Goal: Transaction & Acquisition: Purchase product/service

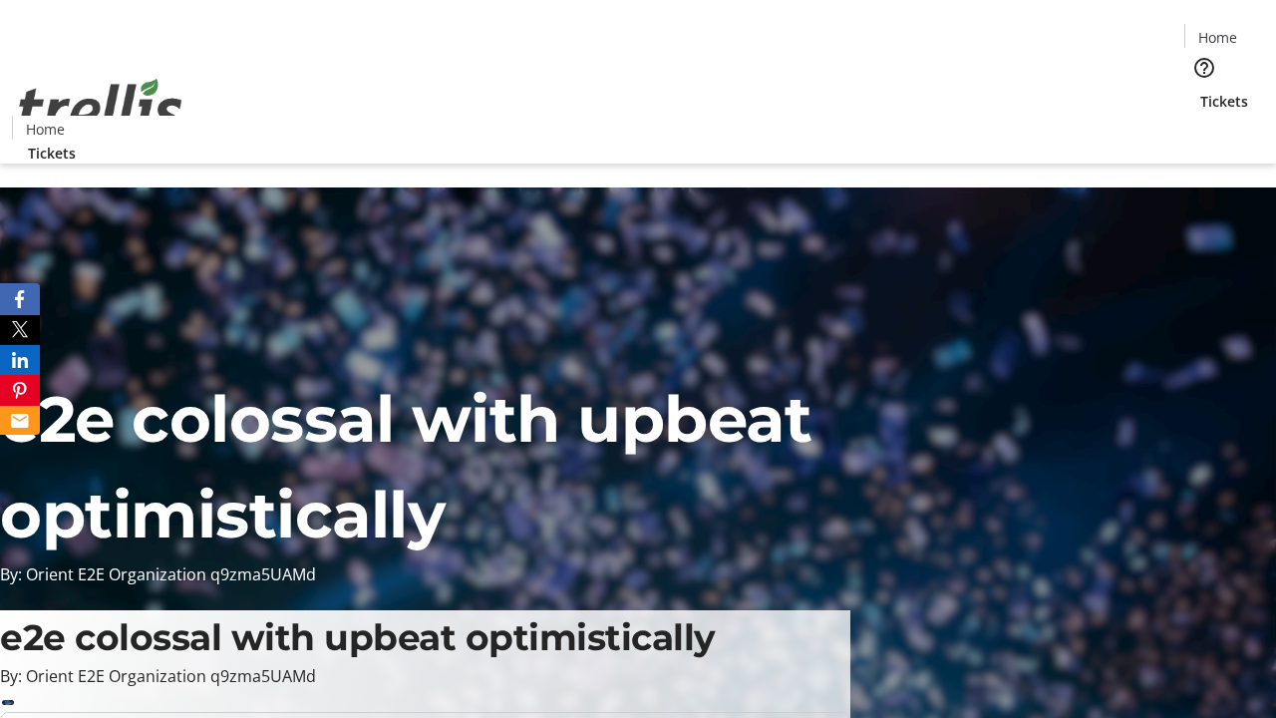
click at [1200, 91] on span "Tickets" at bounding box center [1224, 101] width 48 height 21
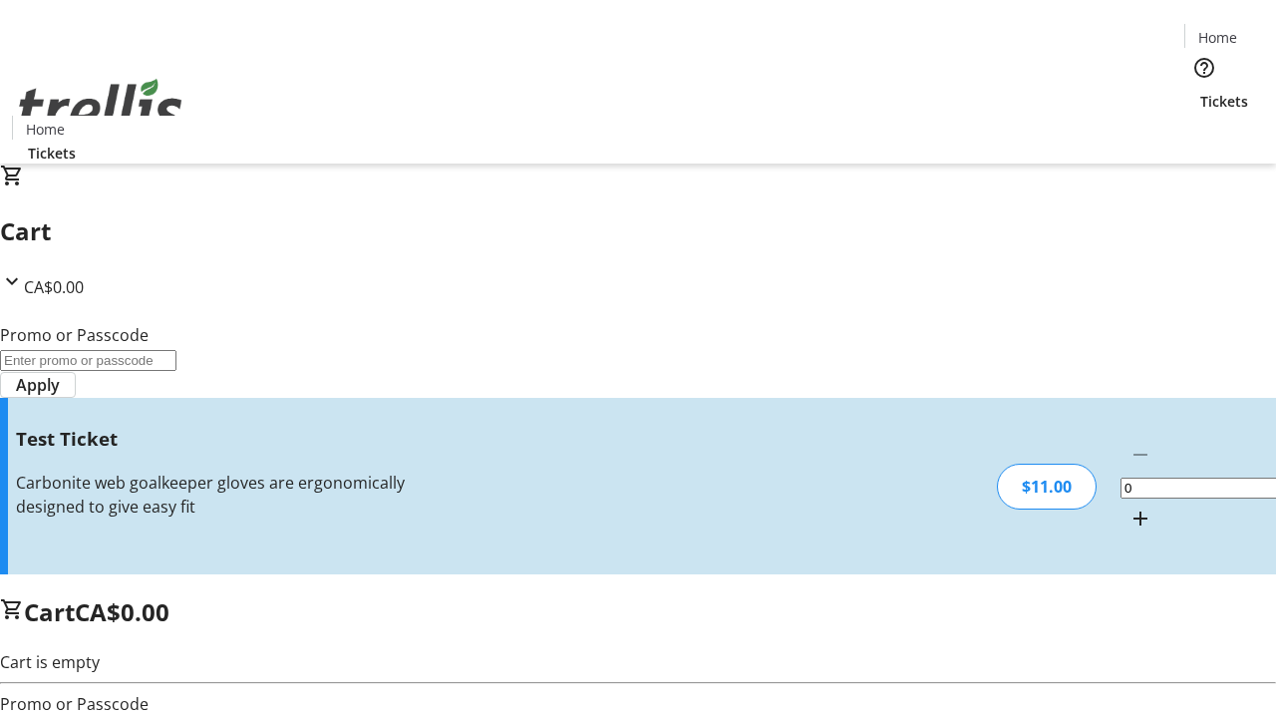
click at [1128, 506] on mat-icon "Increment by one" at bounding box center [1140, 518] width 24 height 24
type input "1"
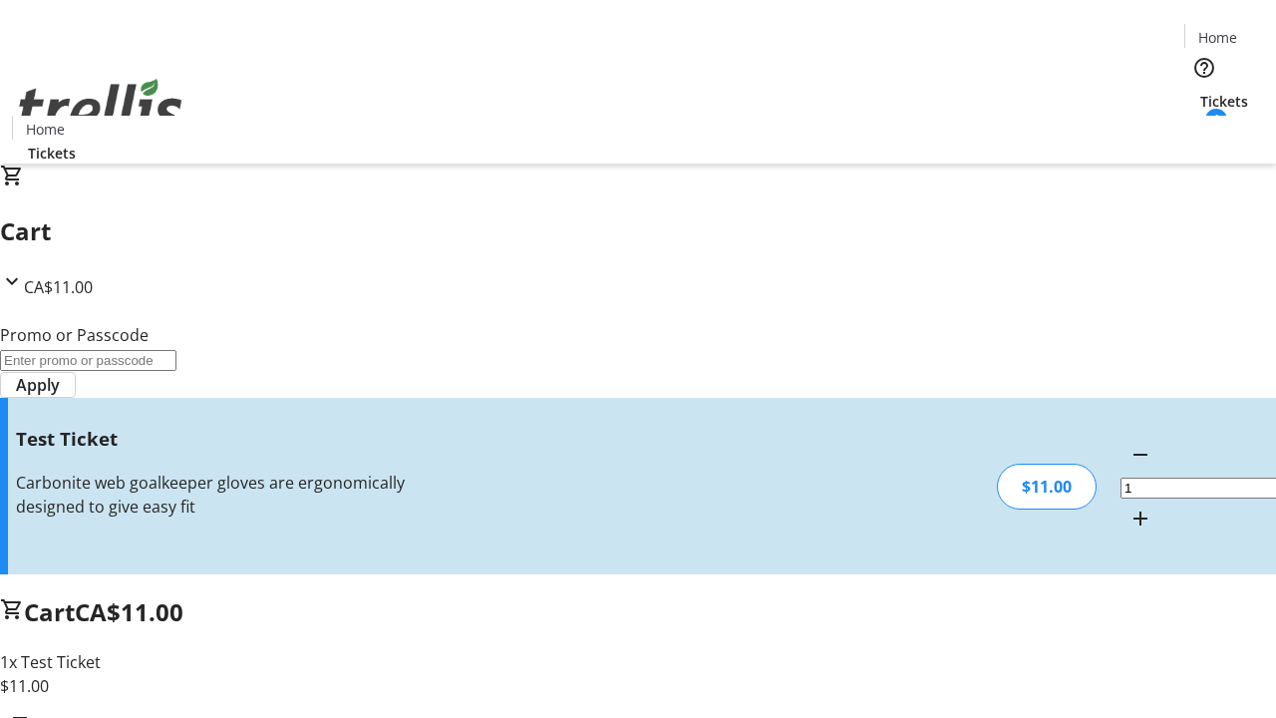
type input "UNLOCK"
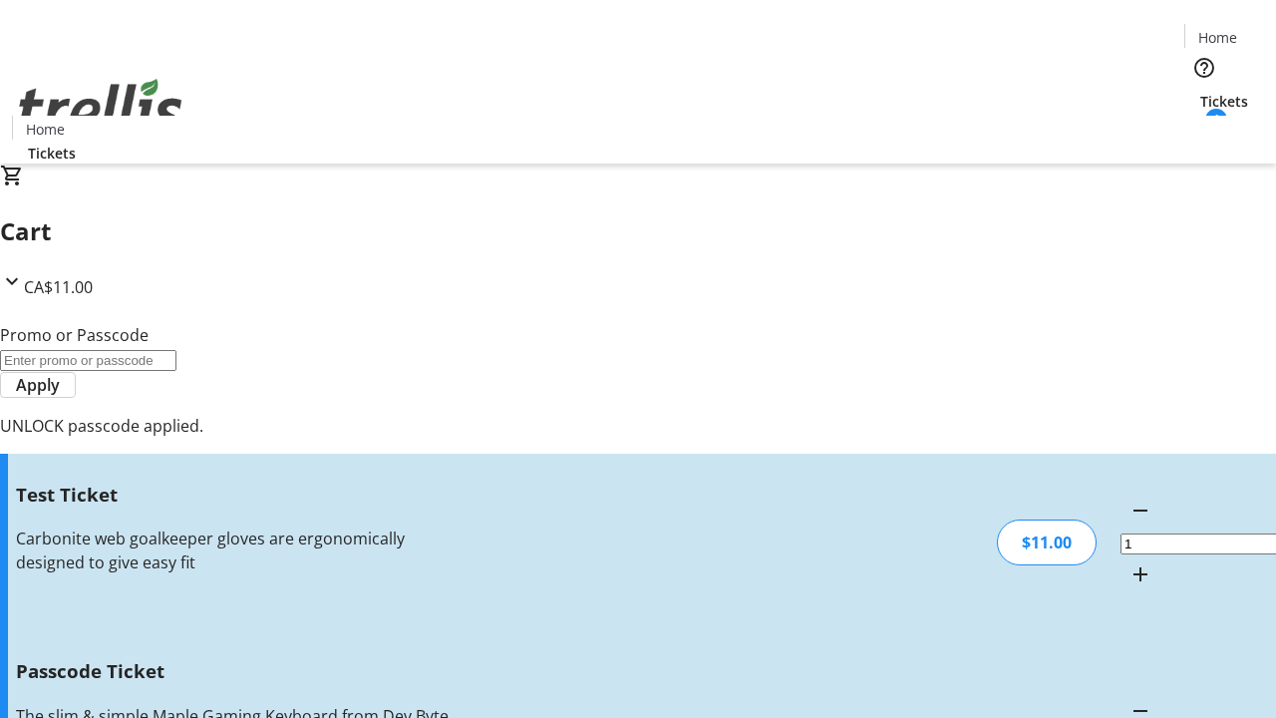
type input "5"
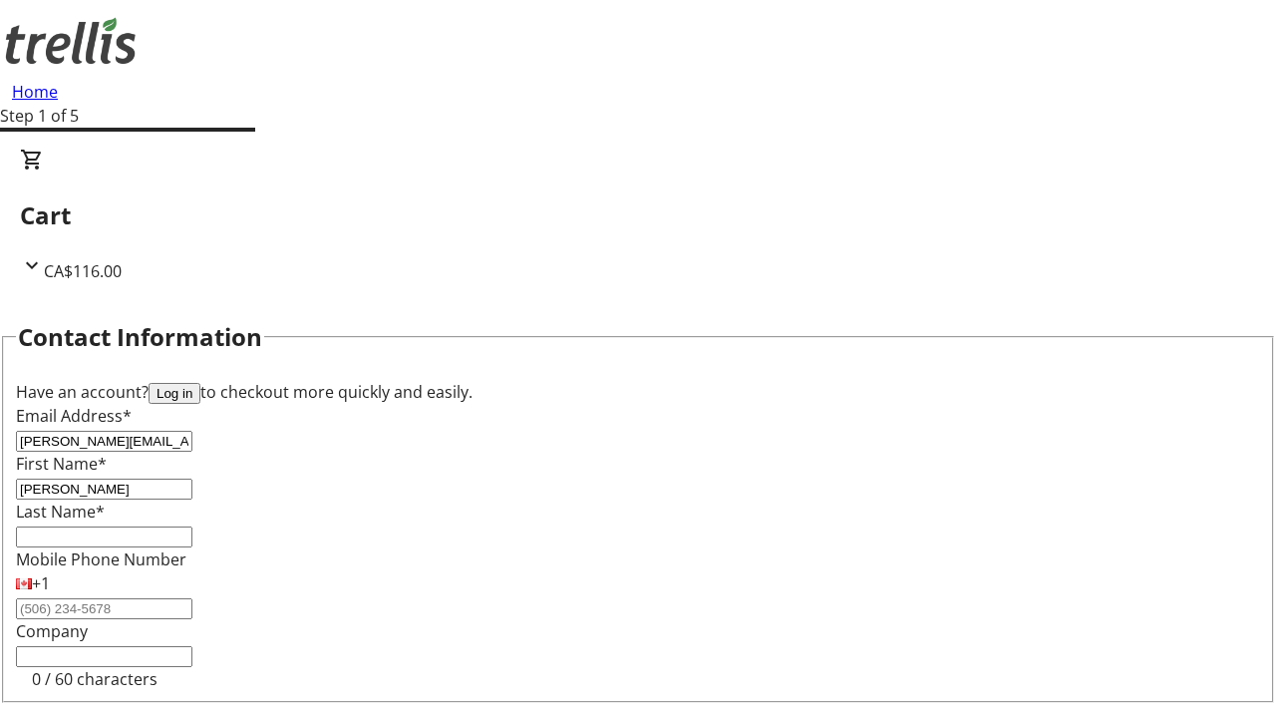
type input "[PERSON_NAME]"
type input "Jast"
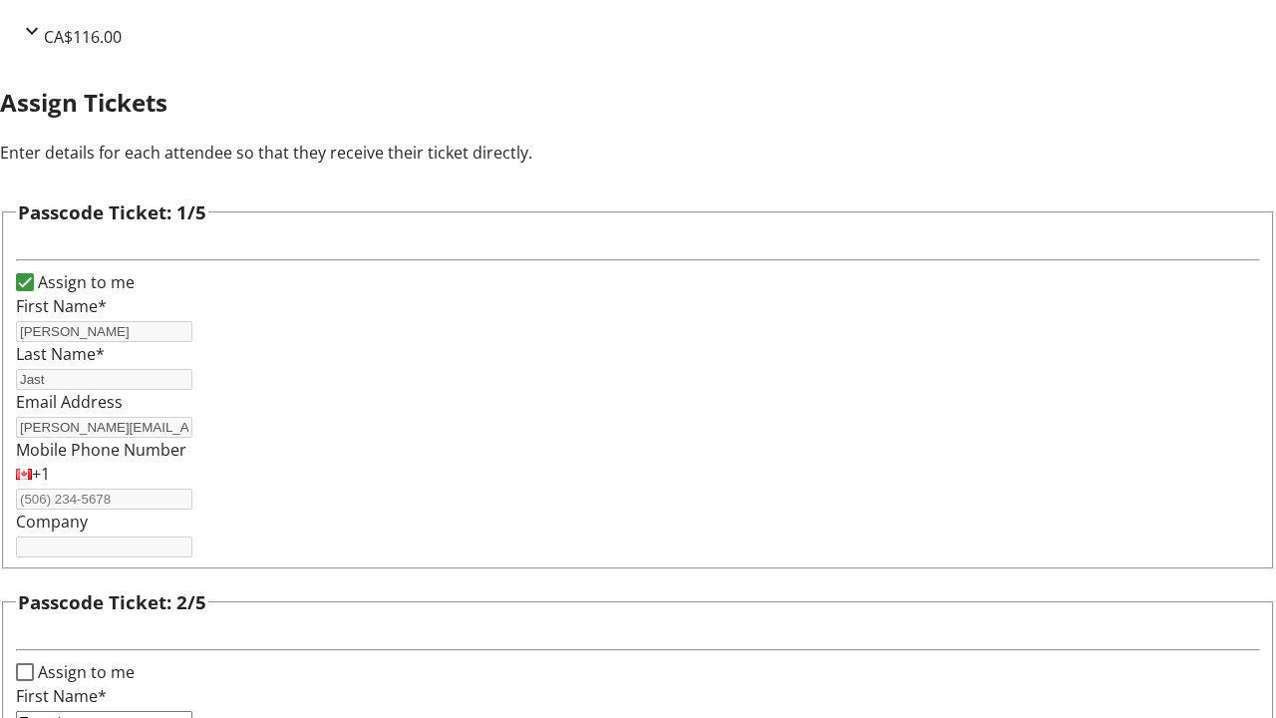
type input "Tremaine"
type input "[PERSON_NAME]"
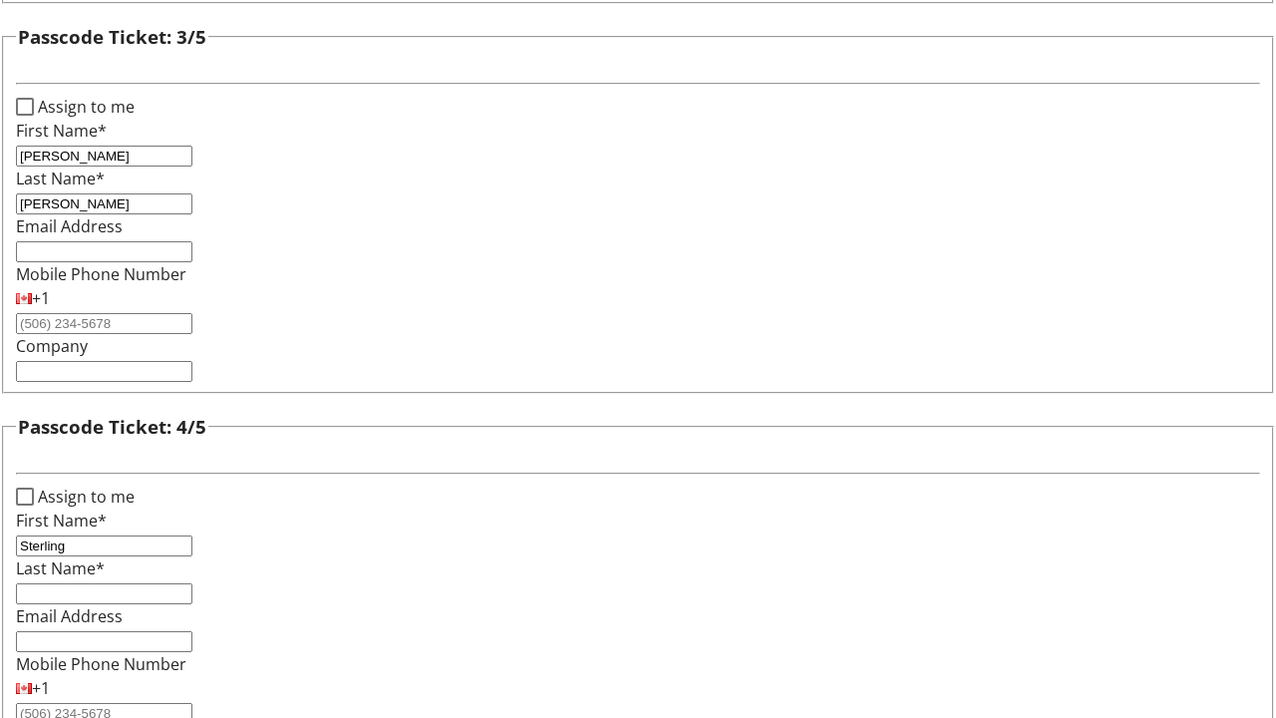
type input "Sterling"
type input "Lang"
checkbox input "true"
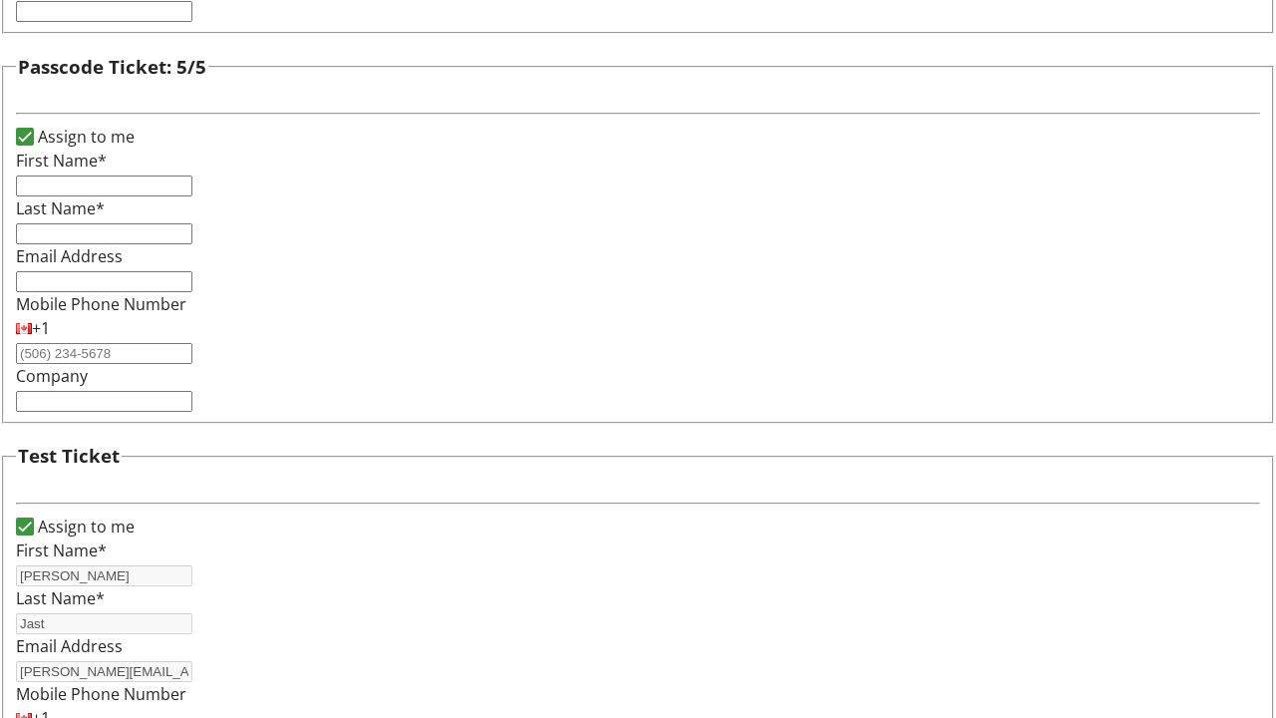
type input "[PERSON_NAME]"
type input "Jast"
type input "[PERSON_NAME][EMAIL_ADDRESS][DOMAIN_NAME]"
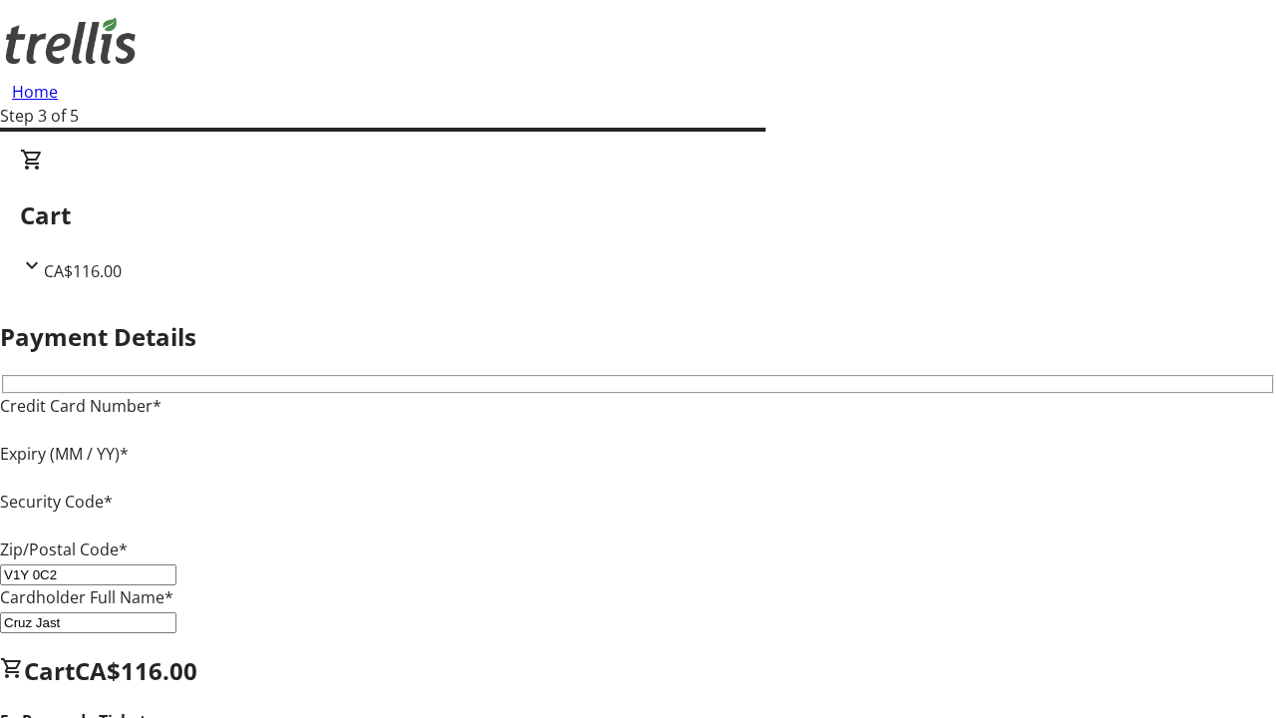
type input "V1Y 0C2"
